Goal: Task Accomplishment & Management: Complete application form

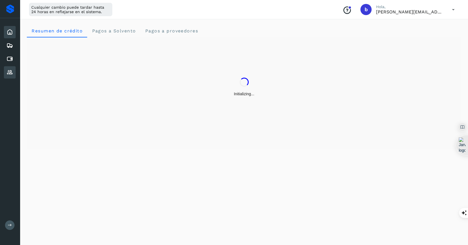
click at [9, 74] on icon at bounding box center [9, 72] width 7 height 7
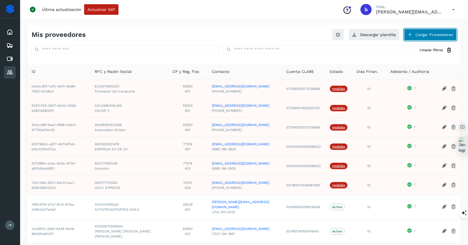
click at [434, 35] on button "Cargar Proveedores" at bounding box center [430, 35] width 53 height 12
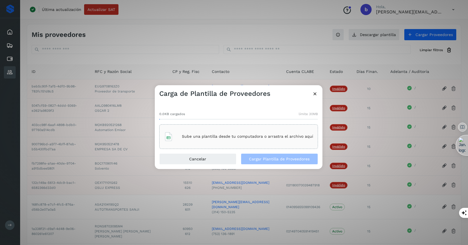
click at [257, 140] on div "Sube una plantilla desde tu computadora o arrastra el archivo aquí" at bounding box center [238, 136] width 149 height 15
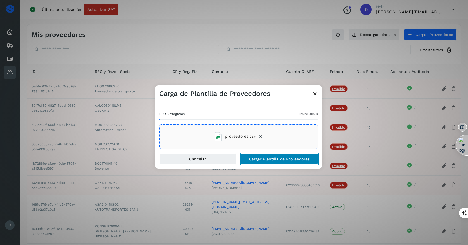
click at [279, 161] on span "Cargar Plantilla de Proveedores" at bounding box center [279, 159] width 61 height 4
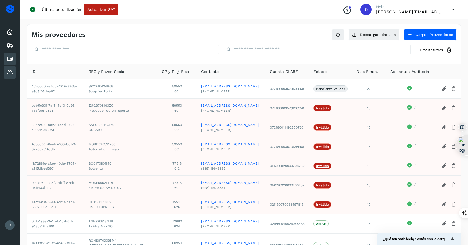
click at [14, 60] on div "Cuentas por pagar" at bounding box center [10, 59] width 12 height 12
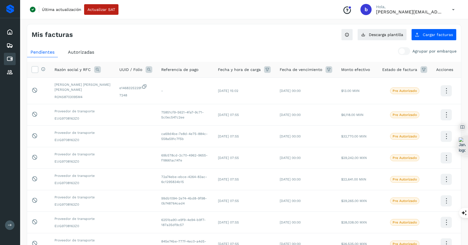
click at [78, 51] on span "Autorizadas" at bounding box center [81, 51] width 26 height 5
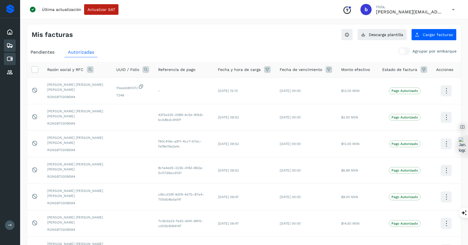
click at [10, 46] on icon at bounding box center [9, 45] width 7 height 7
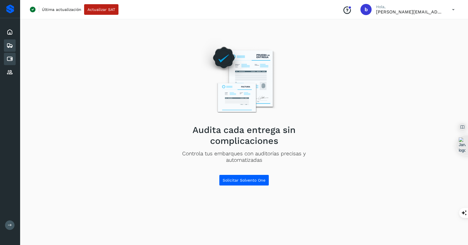
click at [10, 63] on div "Cuentas por pagar" at bounding box center [10, 59] width 12 height 12
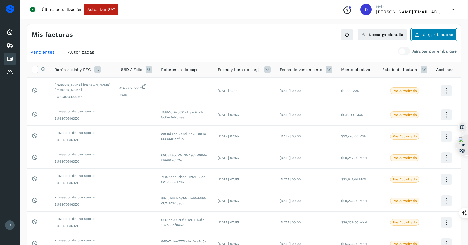
click at [434, 31] on button "Cargar facturas" at bounding box center [433, 35] width 45 height 12
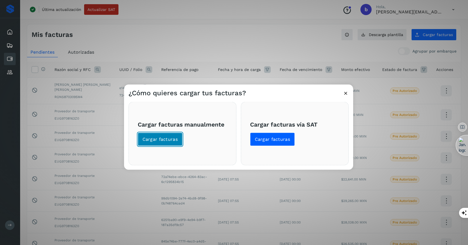
click at [169, 138] on span "Cargar facturas" at bounding box center [159, 139] width 35 height 6
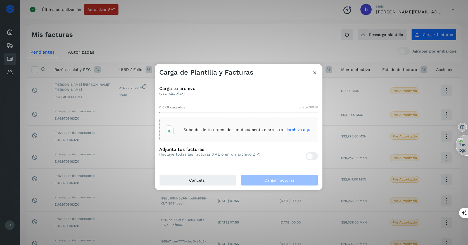
click at [304, 131] on span "archivo aquí" at bounding box center [300, 129] width 24 height 4
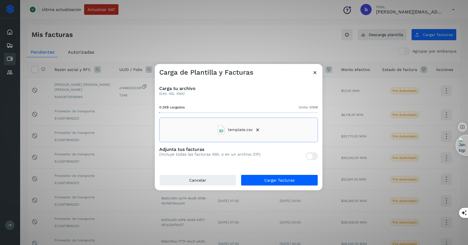
click at [314, 156] on div at bounding box center [312, 156] width 12 height 8
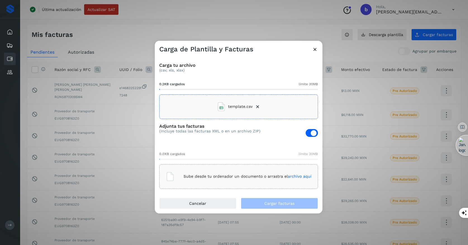
click at [299, 177] on span "archivo aquí" at bounding box center [300, 176] width 24 height 4
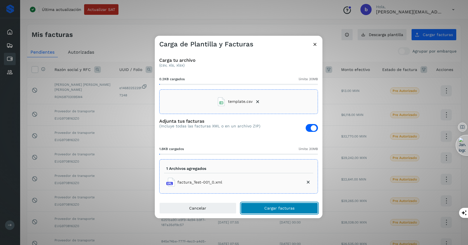
click at [290, 210] on span "Cargar facturas" at bounding box center [279, 208] width 30 height 4
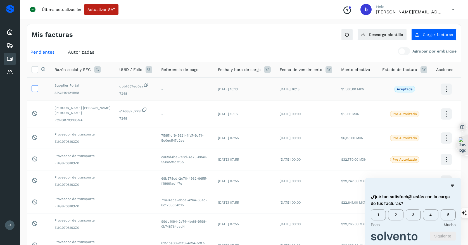
click at [35, 89] on icon at bounding box center [35, 88] width 6 height 6
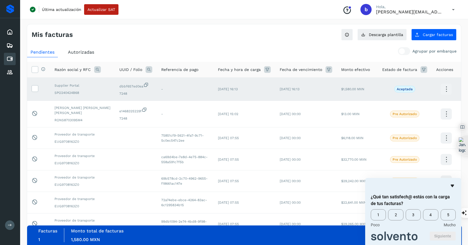
click at [452, 186] on icon "Ocultar encuesta" at bounding box center [451, 186] width 3 height 3
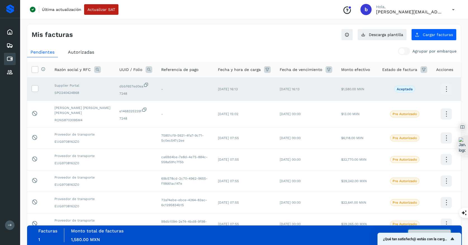
click at [422, 230] on button "Autorizar facturas" at bounding box center [429, 235] width 42 height 11
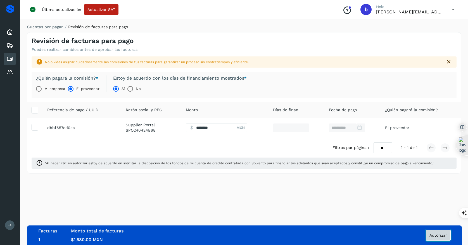
click at [450, 235] on button "Autorizar" at bounding box center [438, 235] width 25 height 11
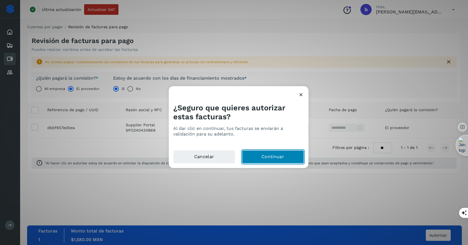
click at [274, 159] on button "Continuar" at bounding box center [273, 156] width 62 height 13
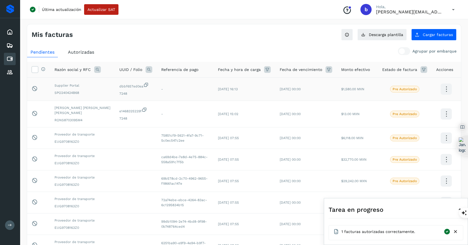
click at [447, 90] on icon at bounding box center [446, 89] width 13 height 13
click at [415, 82] on button "Ver Detalle" at bounding box center [418, 83] width 66 height 11
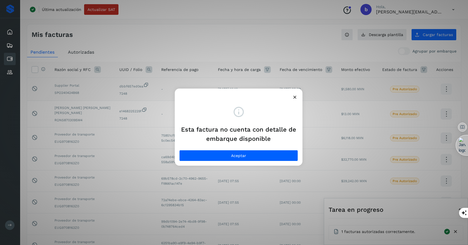
click at [293, 100] on icon at bounding box center [295, 97] width 6 height 6
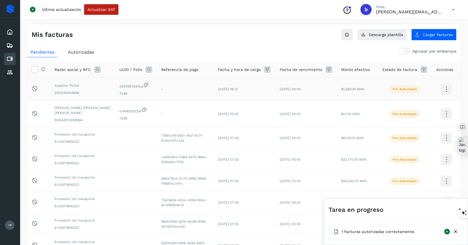
click at [82, 53] on span "Autorizadas" at bounding box center [81, 51] width 26 height 5
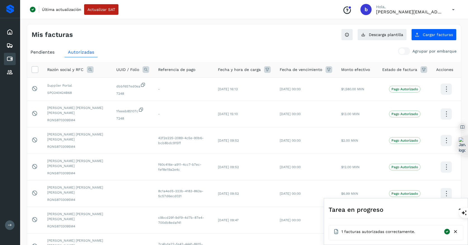
click at [54, 54] on span "Pendientes" at bounding box center [42, 51] width 24 height 5
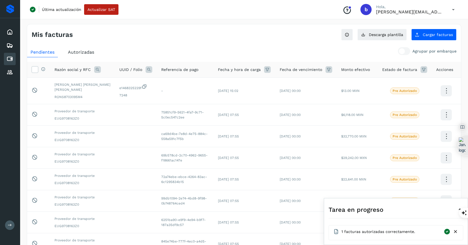
click at [75, 51] on span "Autorizadas" at bounding box center [81, 51] width 26 height 5
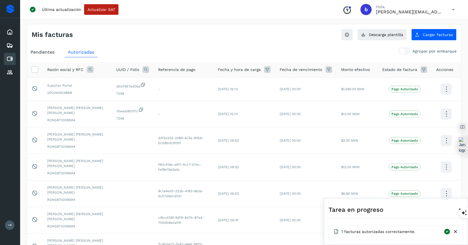
click at [452, 9] on icon at bounding box center [452, 9] width 11 height 11
click at [414, 37] on div "Cerrar sesión" at bounding box center [425, 36] width 66 height 11
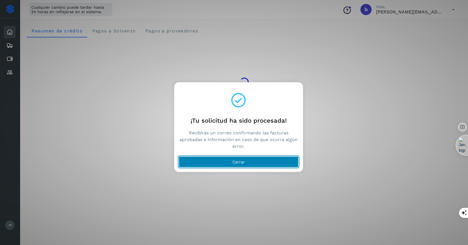
click at [245, 161] on button "Cerrar" at bounding box center [238, 161] width 120 height 11
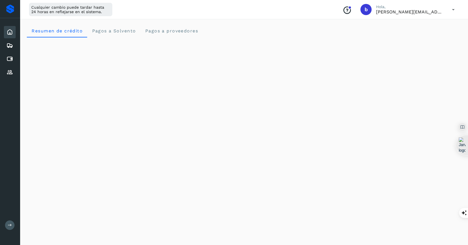
click at [455, 10] on icon at bounding box center [452, 9] width 11 height 11
click at [425, 35] on div "Cerrar sesión" at bounding box center [425, 36] width 66 height 11
